Goal: Check status: Check status

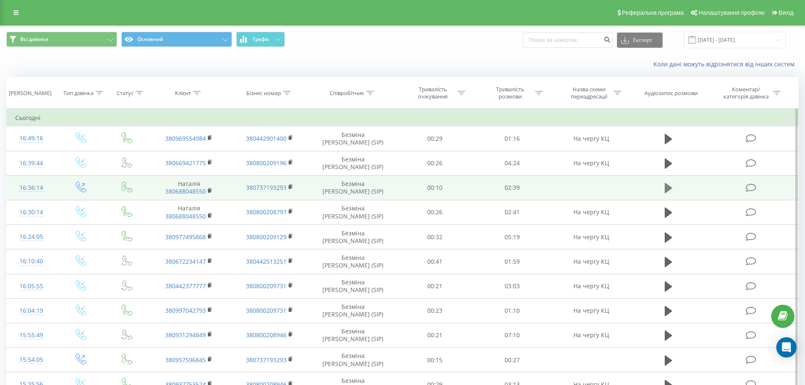
click at [668, 193] on icon at bounding box center [668, 188] width 8 height 12
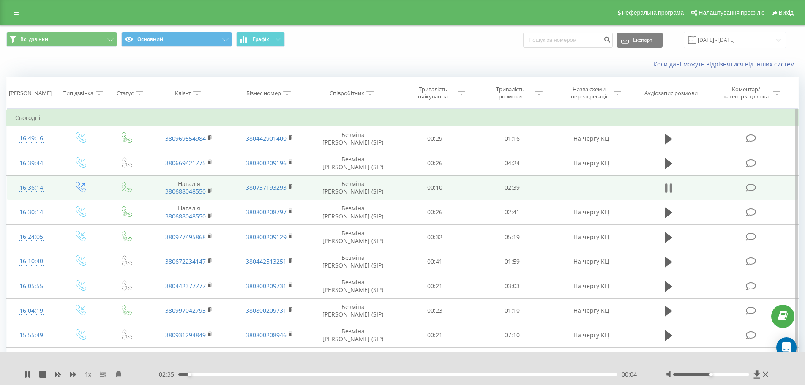
click at [665, 185] on icon at bounding box center [665, 187] width 3 height 9
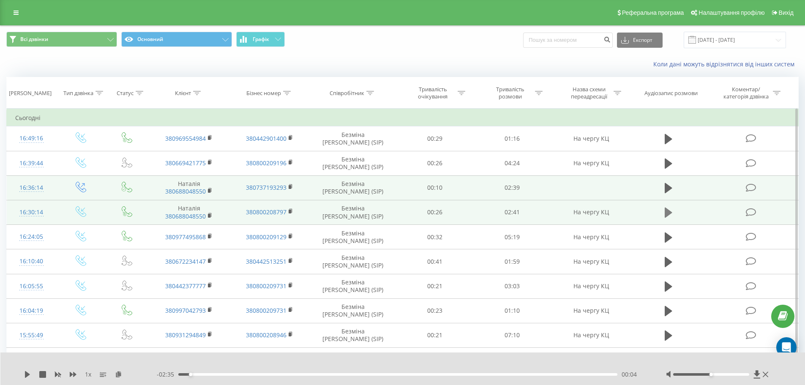
click at [666, 214] on icon at bounding box center [668, 212] width 8 height 10
click at [666, 214] on icon at bounding box center [665, 212] width 3 height 9
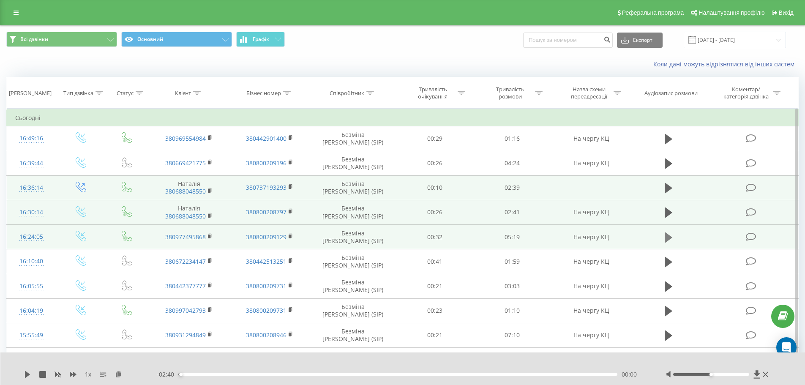
click at [669, 234] on icon at bounding box center [668, 237] width 8 height 12
click at [670, 242] on icon at bounding box center [668, 237] width 8 height 12
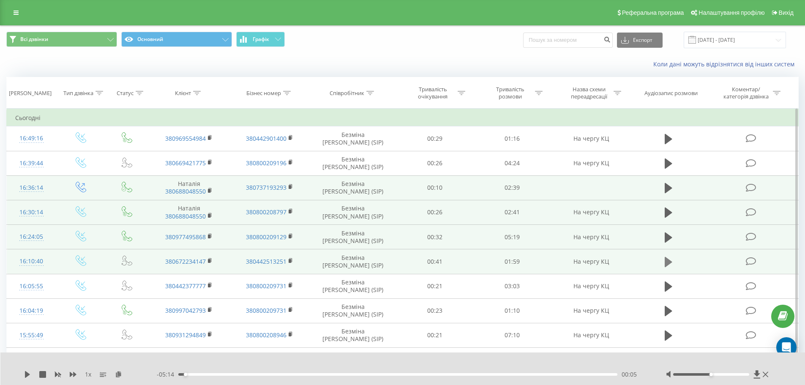
click at [667, 265] on icon at bounding box center [668, 262] width 8 height 10
click at [667, 265] on icon at bounding box center [668, 262] width 8 height 12
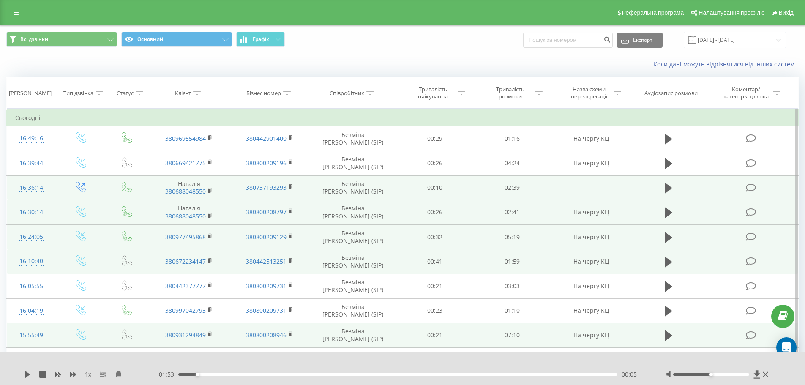
click at [668, 329] on td at bounding box center [668, 335] width 74 height 24
click at [668, 332] on icon at bounding box center [668, 335] width 8 height 12
click at [717, 376] on div at bounding box center [718, 374] width 105 height 8
drag, startPoint x: 713, startPoint y: 373, endPoint x: 738, endPoint y: 371, distance: 25.4
click at [738, 371] on div at bounding box center [718, 374] width 105 height 8
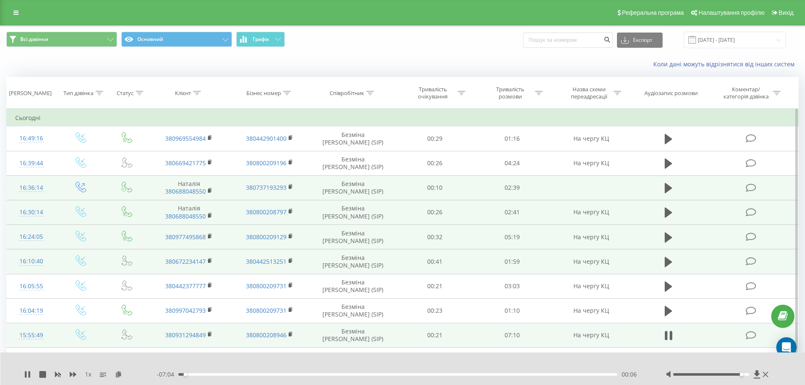
click at [530, 374] on div "00:06" at bounding box center [397, 374] width 439 height 3
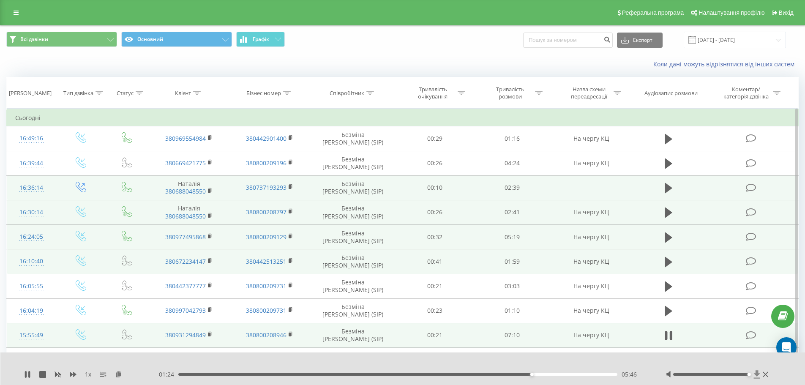
drag, startPoint x: 742, startPoint y: 374, endPoint x: 754, endPoint y: 374, distance: 12.2
click at [754, 374] on div at bounding box center [718, 374] width 105 height 8
click at [749, 374] on div "Accessibility label" at bounding box center [748, 374] width 3 height 3
click at [748, 373] on div "Accessibility label" at bounding box center [748, 374] width 3 height 3
drag, startPoint x: 748, startPoint y: 373, endPoint x: 753, endPoint y: 373, distance: 5.1
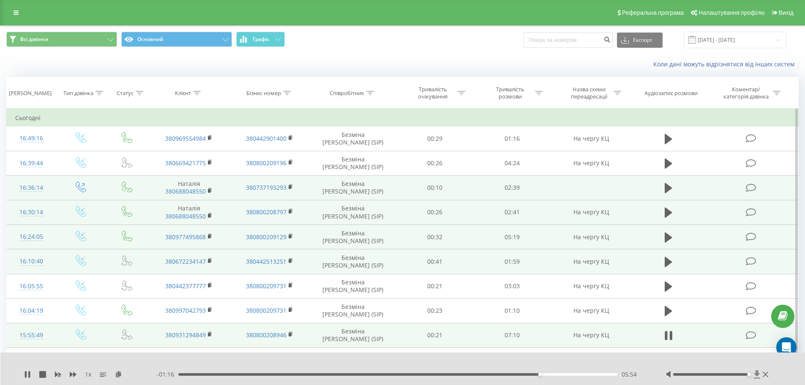
click at [753, 373] on div at bounding box center [718, 374] width 105 height 8
click at [747, 373] on div at bounding box center [711, 374] width 76 height 3
click at [749, 373] on div "Accessibility label" at bounding box center [748, 374] width 3 height 3
click at [27, 375] on icon at bounding box center [27, 374] width 7 height 7
click at [28, 374] on icon at bounding box center [27, 374] width 5 height 7
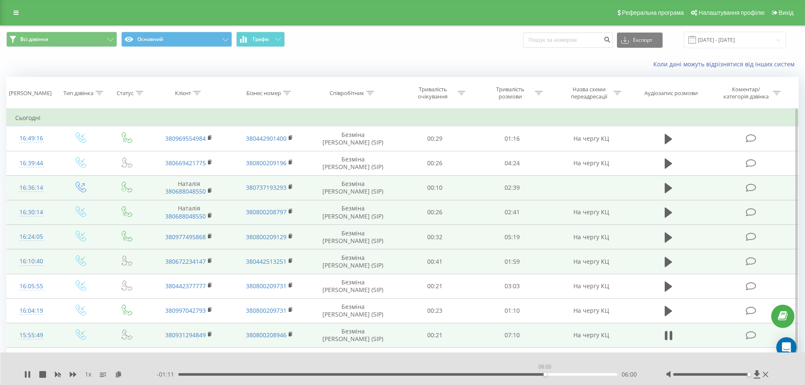
click at [544, 374] on div "06:00" at bounding box center [397, 374] width 439 height 3
click at [544, 373] on div "06:03" at bounding box center [397, 374] width 439 height 3
click at [30, 377] on icon at bounding box center [29, 374] width 2 height 7
